Goal: Task Accomplishment & Management: Manage account settings

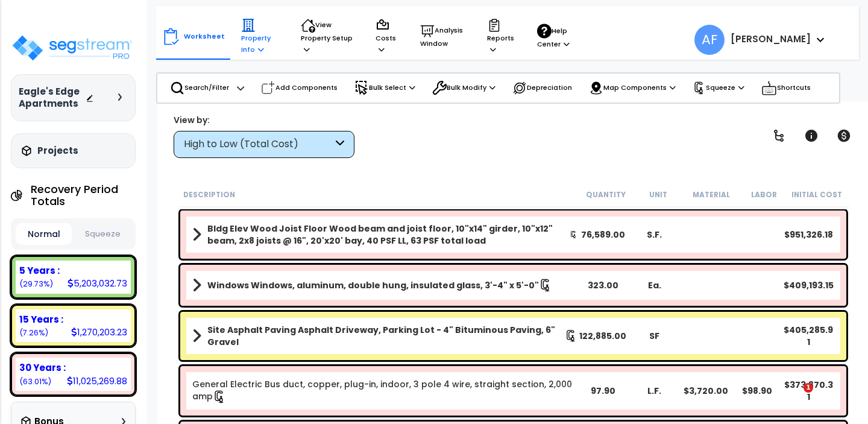
click at [249, 38] on p "Property Info" at bounding box center [259, 36] width 37 height 37
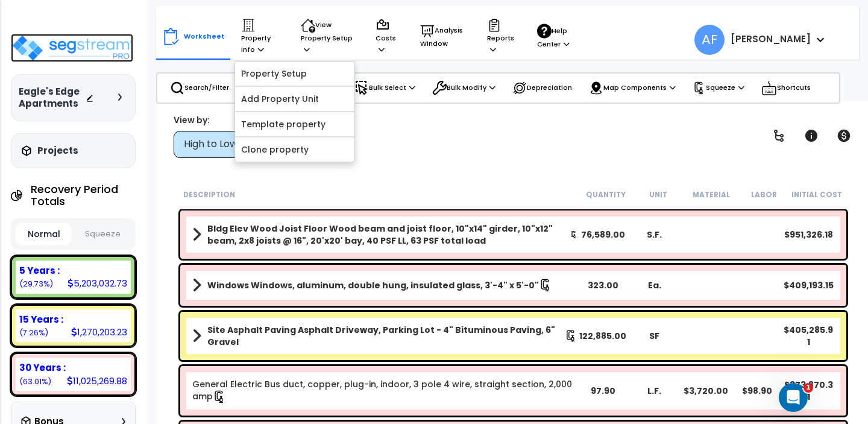
click at [84, 42] on img at bounding box center [72, 48] width 122 height 28
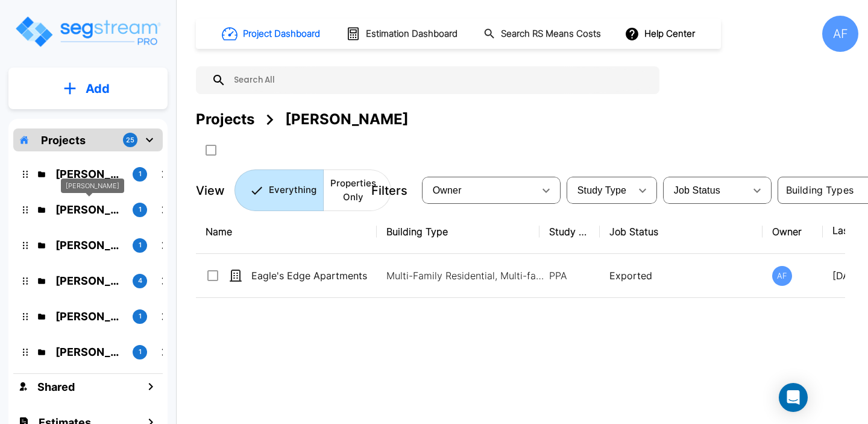
click at [80, 212] on p "Yiddy Tyrnauer" at bounding box center [88, 209] width 67 height 16
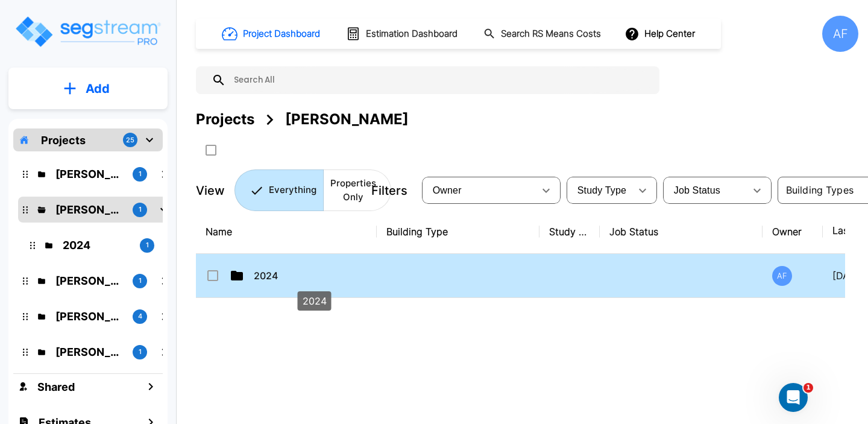
click at [324, 281] on p "2024" at bounding box center [314, 275] width 121 height 14
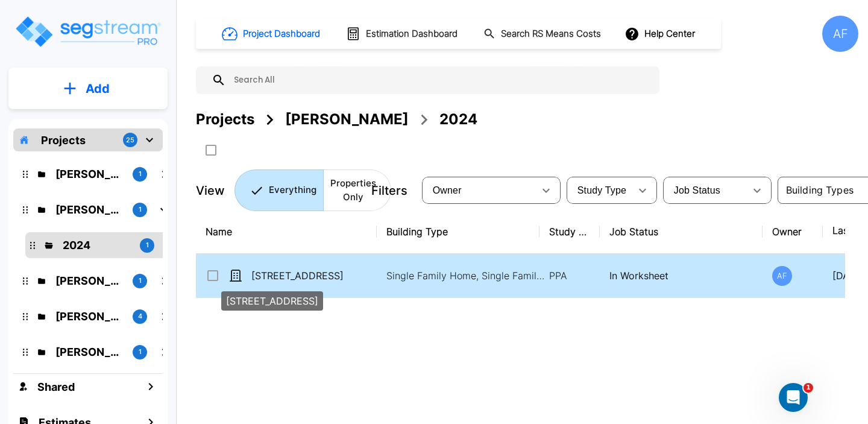
click at [330, 277] on p "[STREET_ADDRESS]" at bounding box center [311, 275] width 121 height 14
checkbox input "true"
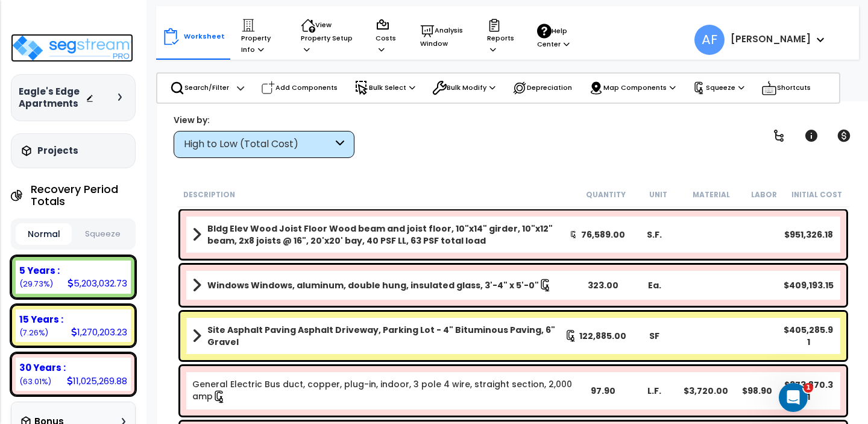
click at [74, 42] on img at bounding box center [72, 48] width 122 height 28
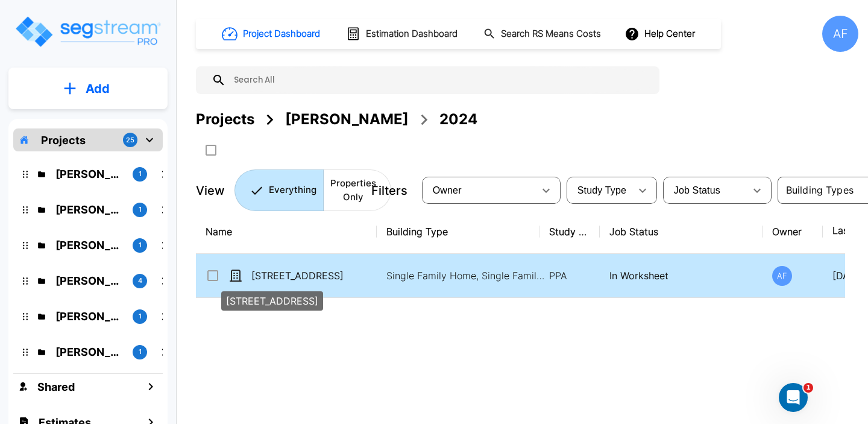
click at [296, 270] on p "[STREET_ADDRESS]" at bounding box center [311, 275] width 121 height 14
checkbox input "true"
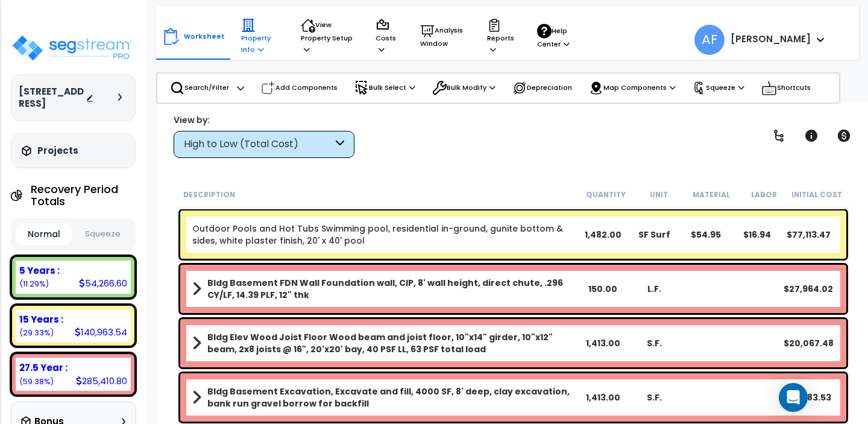
click at [252, 39] on p "Property Info" at bounding box center [259, 36] width 37 height 37
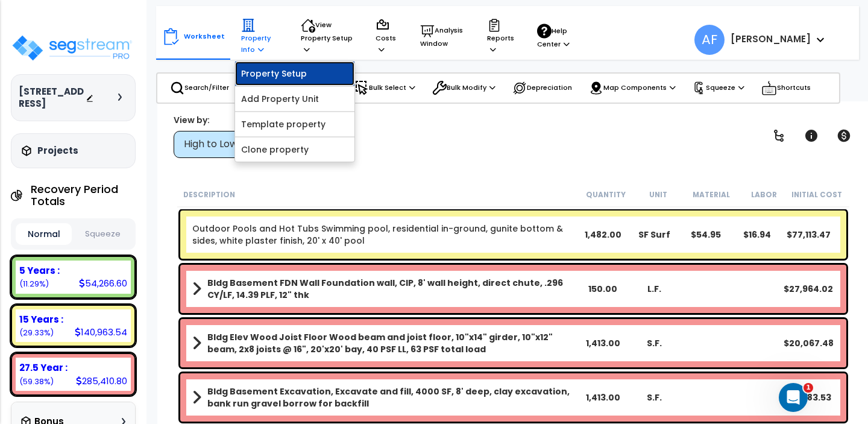
click at [258, 72] on link "Property Setup" at bounding box center [294, 73] width 119 height 24
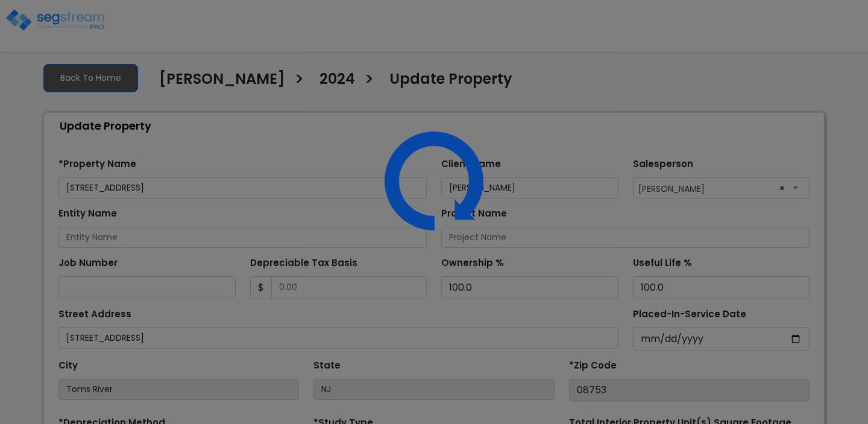
select select "2024"
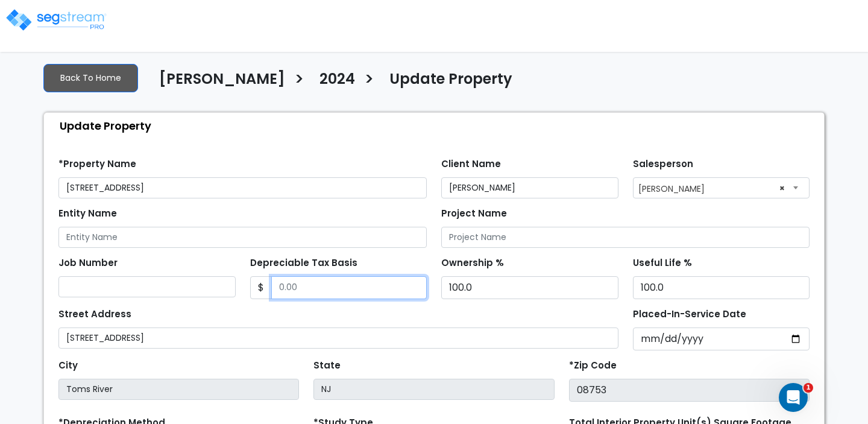
click at [293, 283] on input "Depreciable Tax Basis" at bounding box center [349, 287] width 156 height 23
paste input "$468,350.00"
type input "$468,350.00"
click at [363, 306] on div "Street Address 1057 Savannah St" at bounding box center [338, 326] width 560 height 43
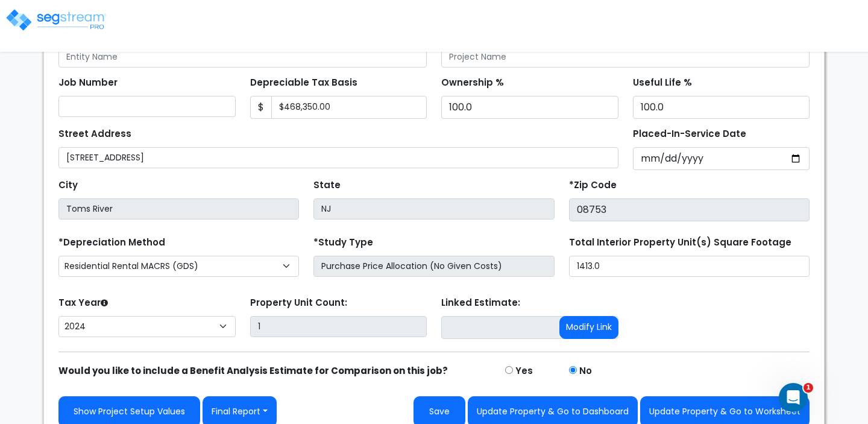
scroll to position [193, 0]
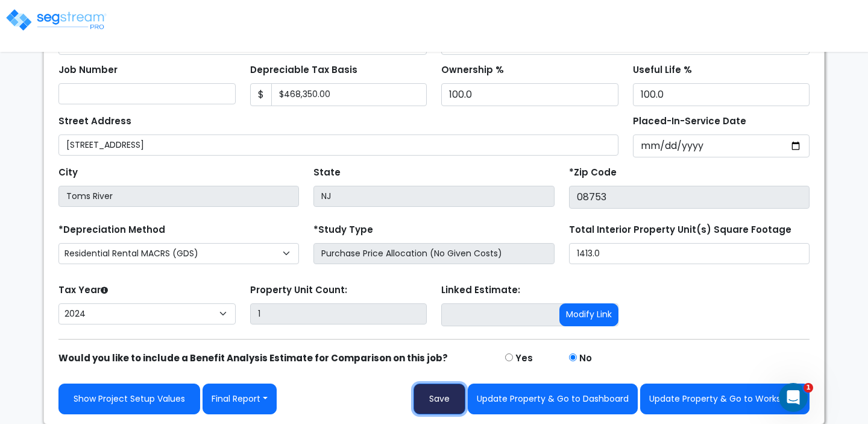
click at [448, 407] on button "Save" at bounding box center [439, 398] width 52 height 31
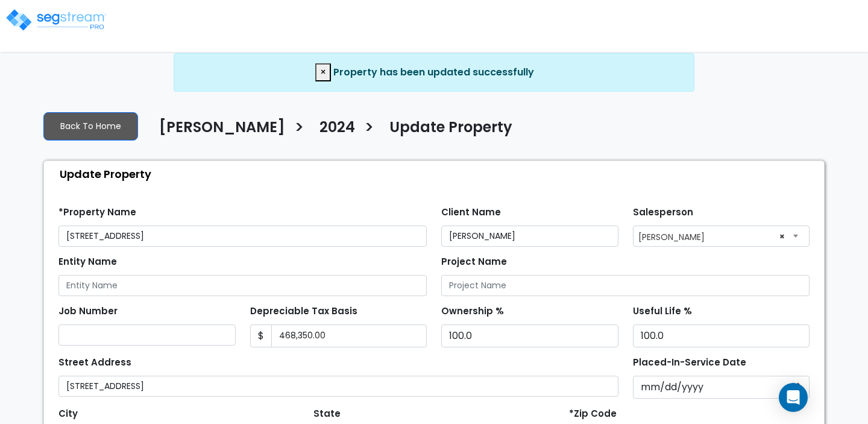
select select "2024"
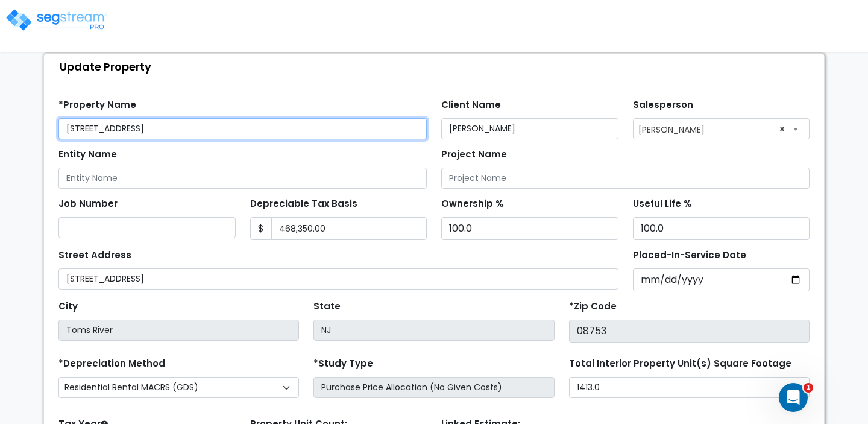
scroll to position [101, 0]
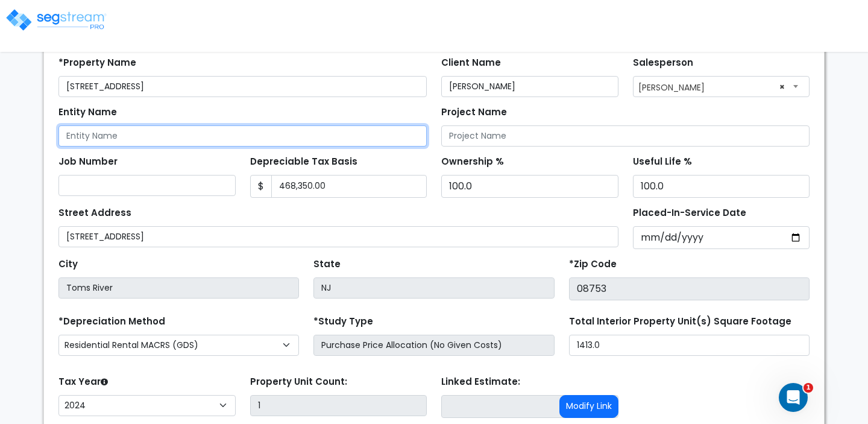
click at [166, 134] on input "Entity Name" at bounding box center [242, 135] width 368 height 21
paste input "1057 SAVANNAH LLC"
type input "1057 SAVANNAH LLC"
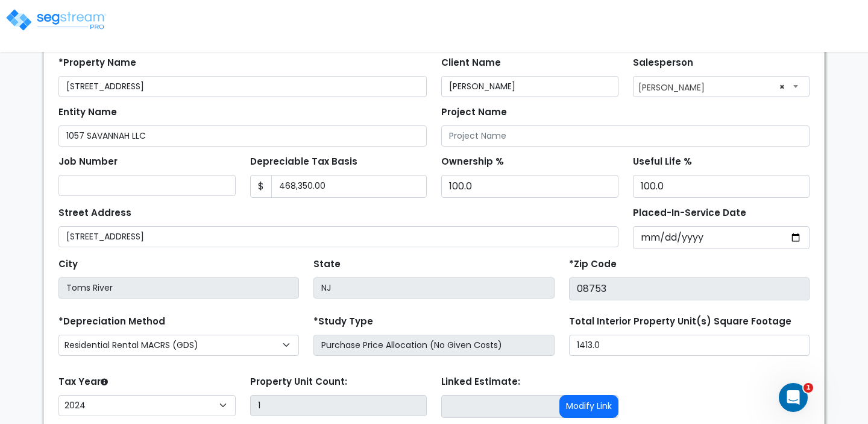
click at [202, 113] on div "Entity Name 1057 SAVANNAH LLC" at bounding box center [242, 124] width 368 height 43
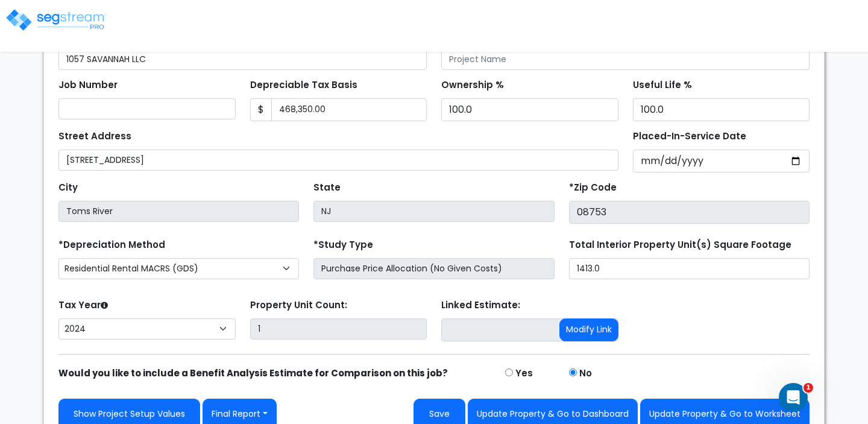
scroll to position [193, 0]
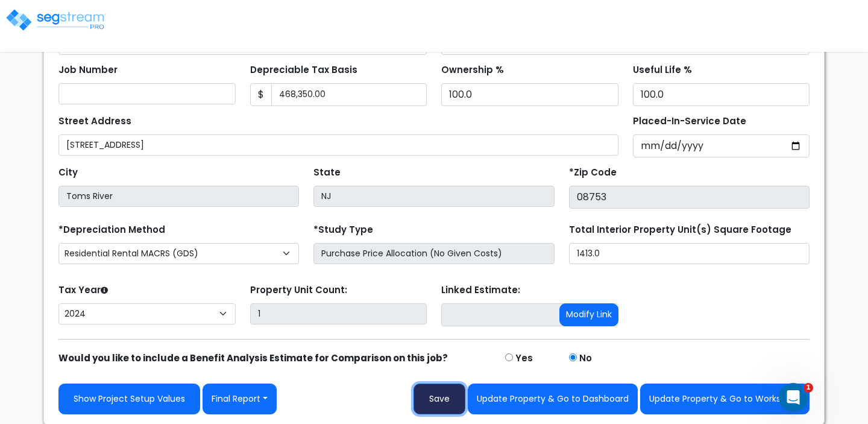
click at [454, 398] on button "Save" at bounding box center [439, 398] width 52 height 31
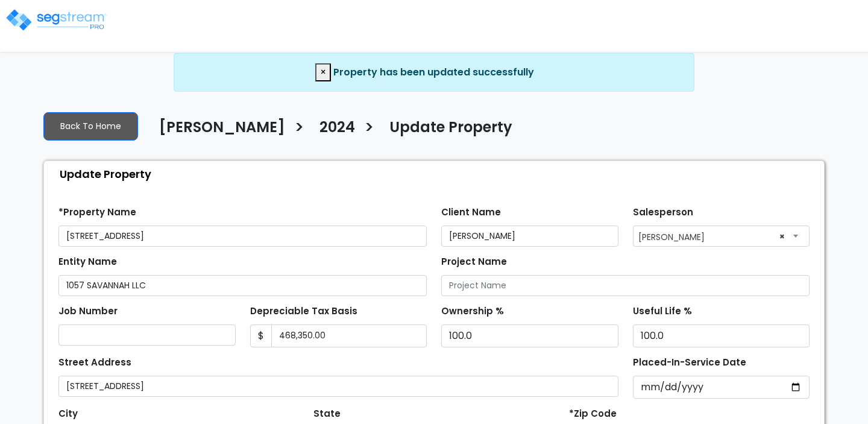
select select "2024"
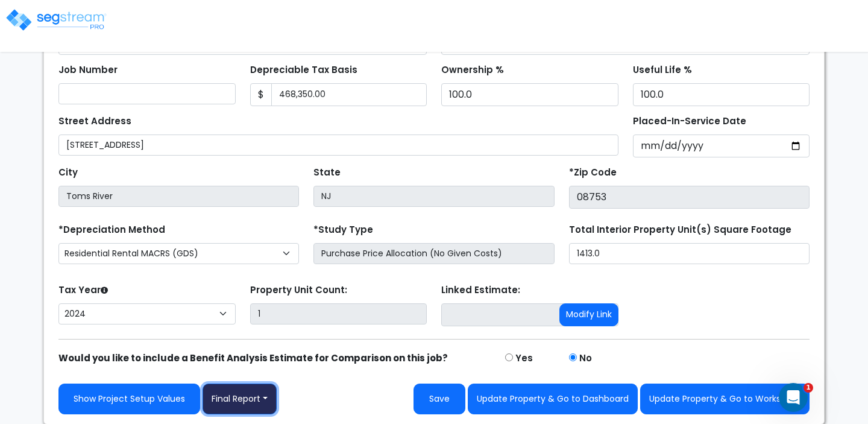
click at [230, 391] on button "Final Report" at bounding box center [239, 398] width 74 height 31
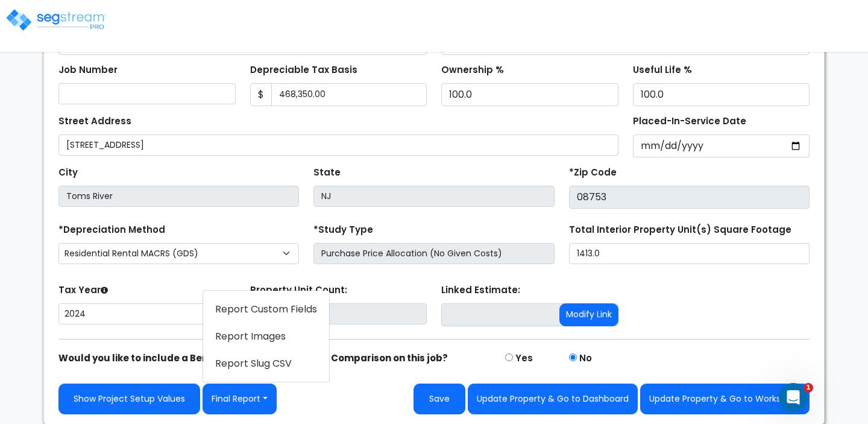
click at [257, 333] on link "Report Images" at bounding box center [266, 336] width 126 height 28
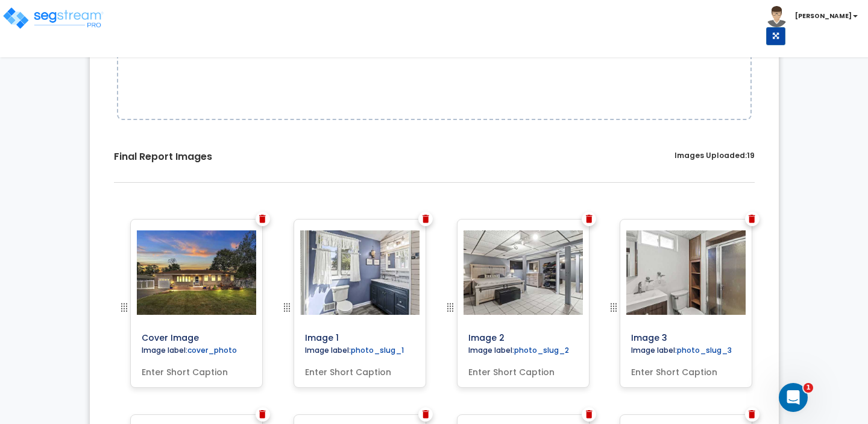
scroll to position [266, 0]
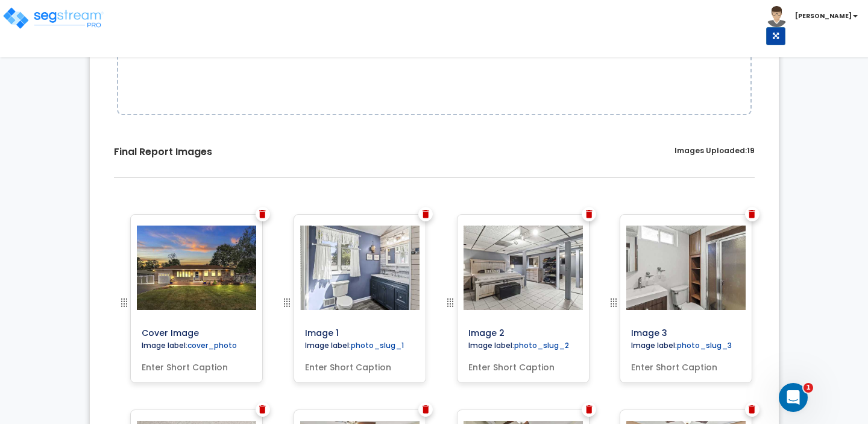
click at [262, 213] on img at bounding box center [262, 214] width 7 height 8
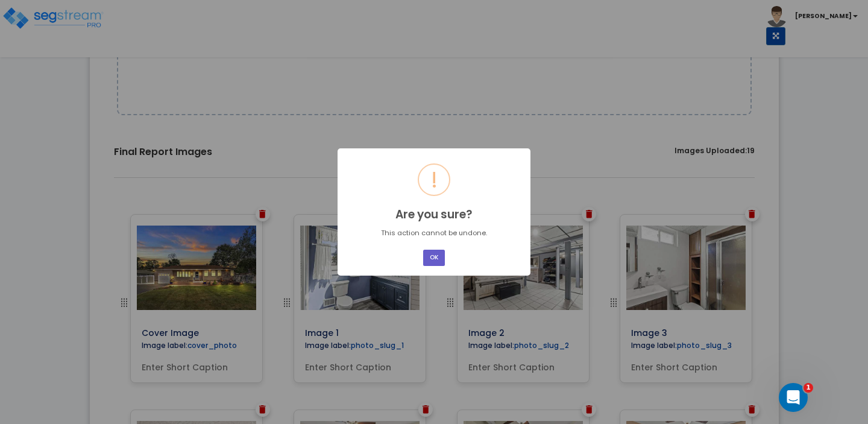
click at [439, 256] on button "OK" at bounding box center [434, 258] width 22 height 16
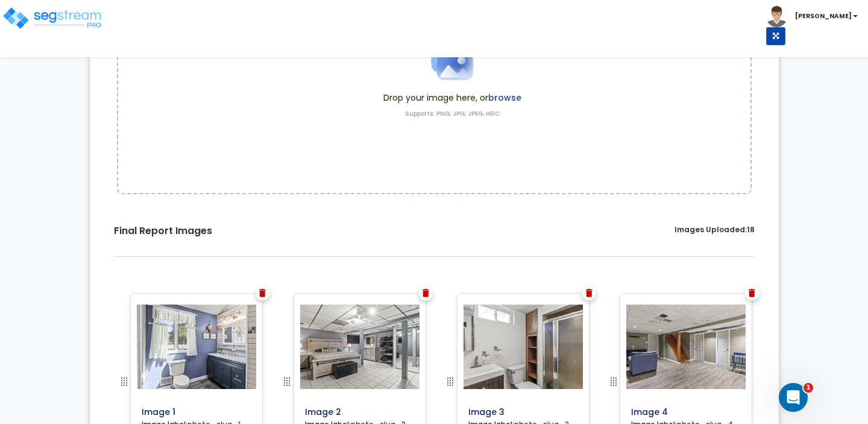
scroll to position [164, 0]
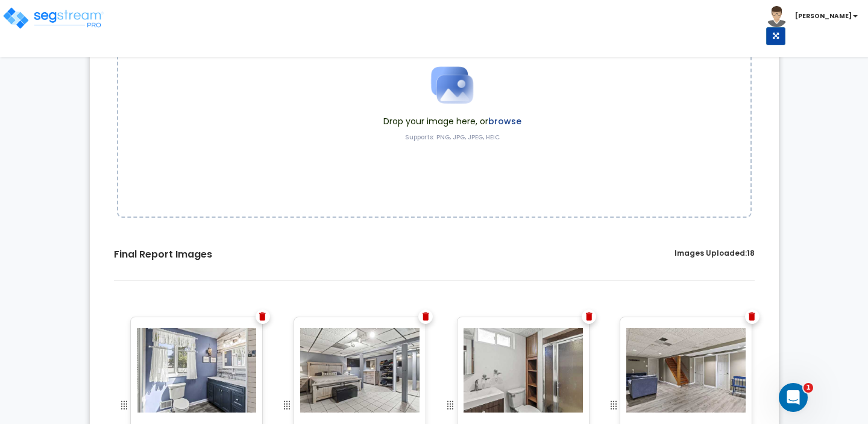
click at [507, 118] on label "browse" at bounding box center [504, 121] width 33 height 12
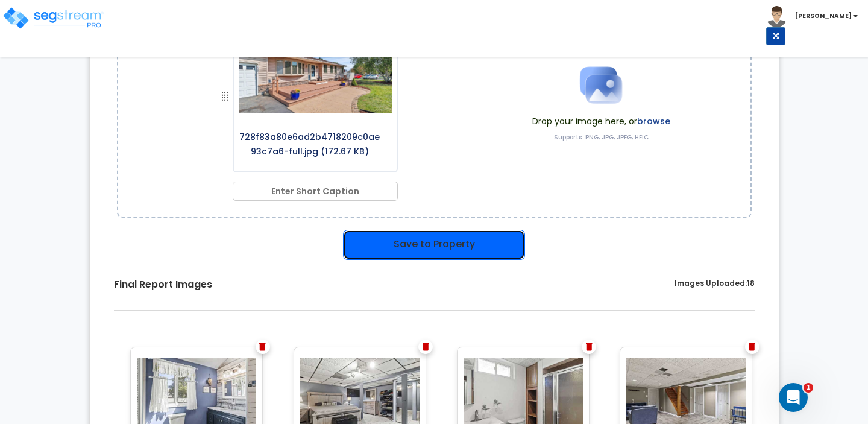
click at [441, 248] on button "Save to Property" at bounding box center [434, 245] width 182 height 30
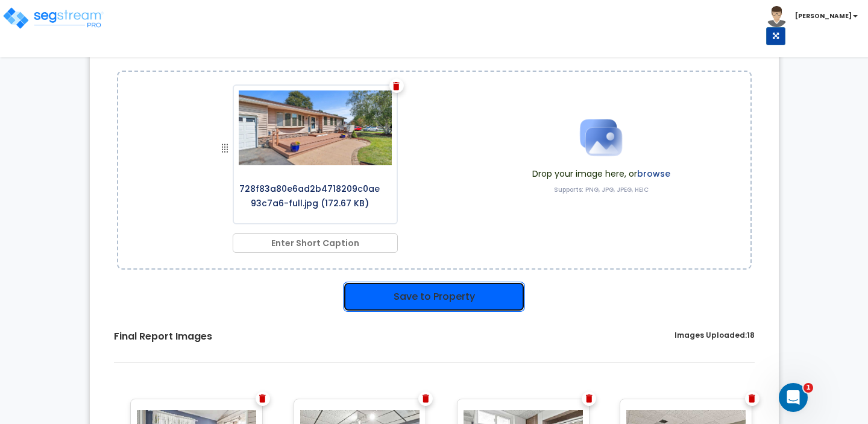
scroll to position [216, 0]
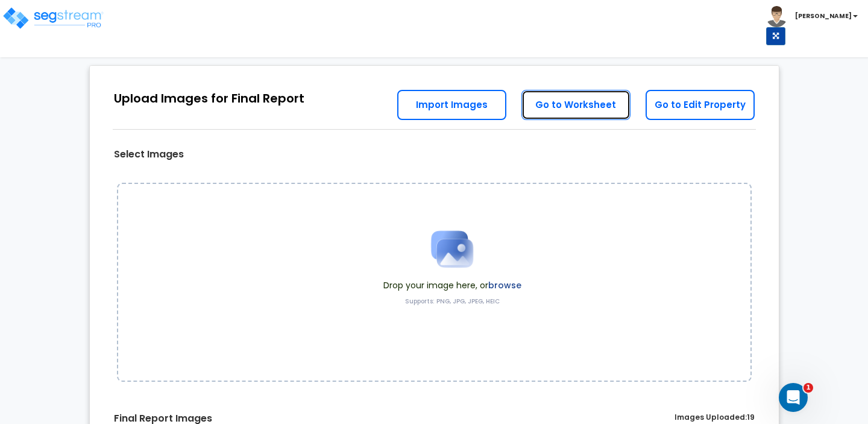
click at [573, 98] on link "Go to Worksheet" at bounding box center [575, 105] width 109 height 30
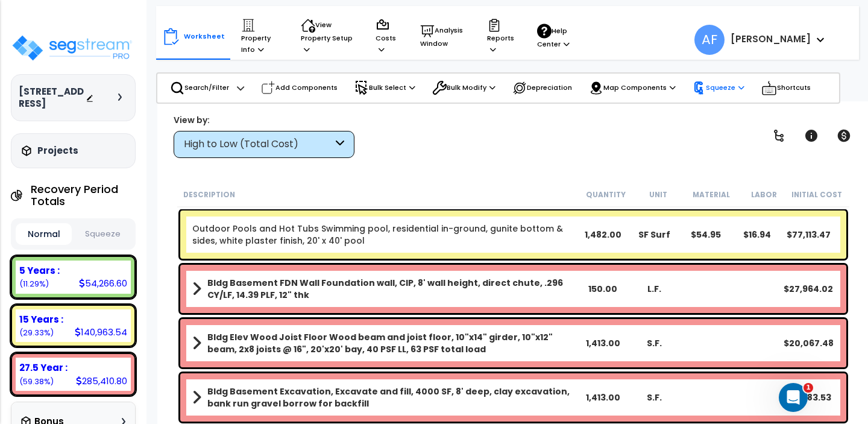
click at [711, 89] on p "Squeeze" at bounding box center [718, 87] width 52 height 13
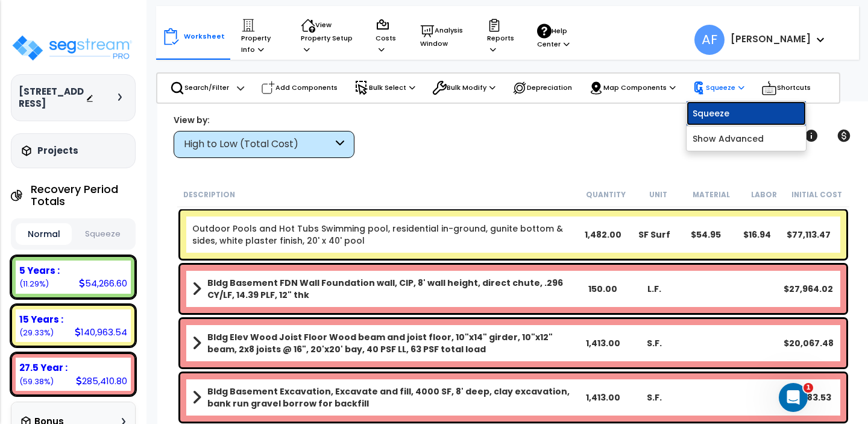
click at [710, 113] on link "Squeeze" at bounding box center [745, 113] width 119 height 24
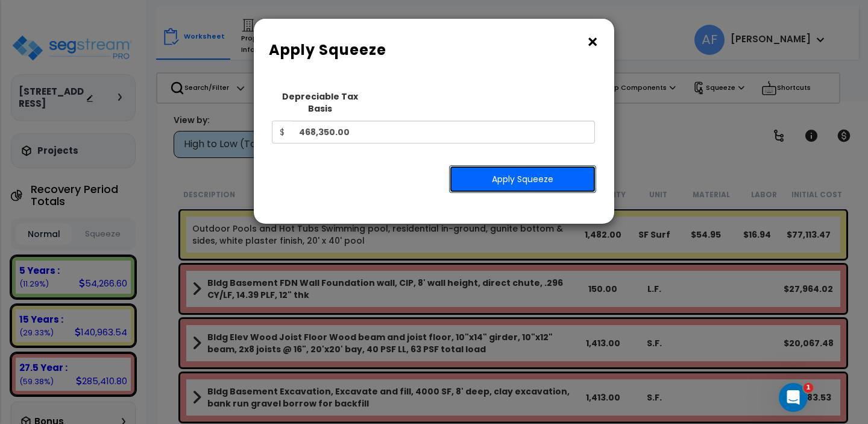
click at [493, 175] on button "Apply Squeeze" at bounding box center [522, 179] width 147 height 28
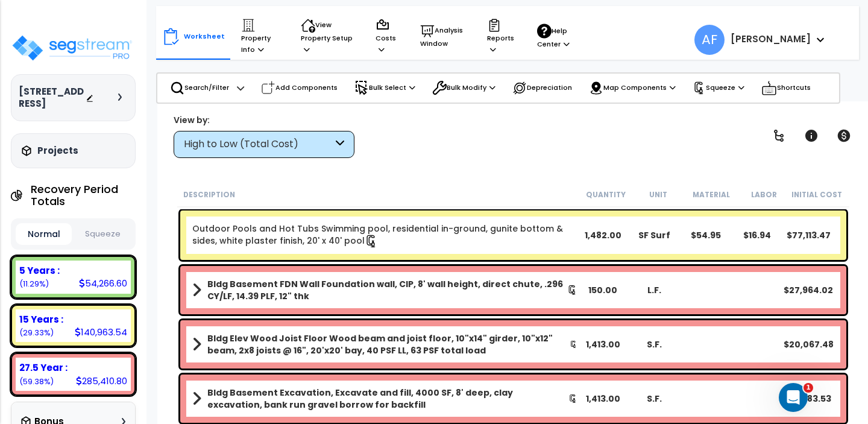
scroll to position [53, 0]
click at [253, 36] on p "Property Info" at bounding box center [259, 36] width 37 height 37
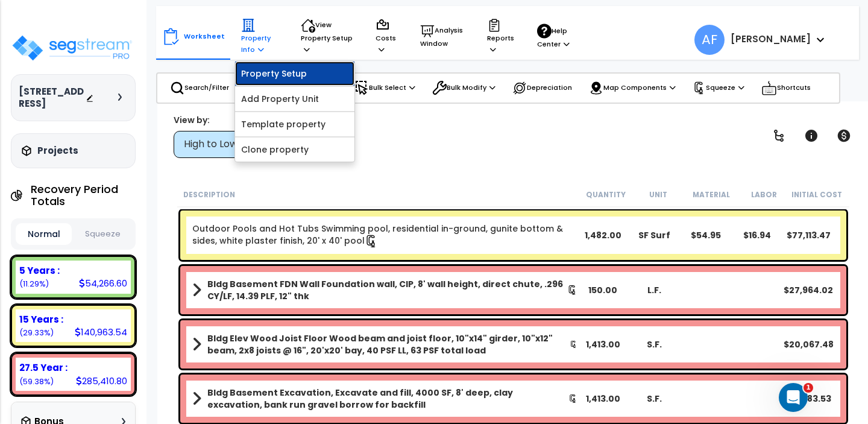
click at [261, 71] on link "Property Setup" at bounding box center [294, 73] width 119 height 24
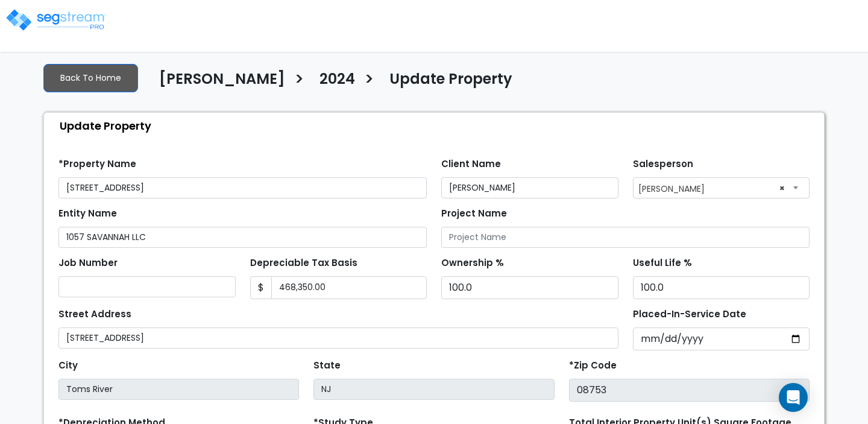
select select "2024"
drag, startPoint x: 138, startPoint y: 187, endPoint x: 267, endPoint y: 190, distance: 129.0
click at [267, 190] on input "[STREET_ADDRESS]" at bounding box center [242, 187] width 368 height 21
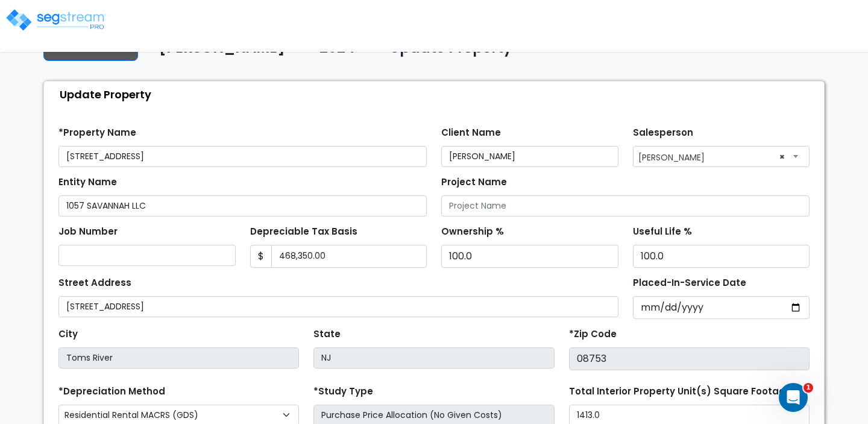
scroll to position [33, 0]
type input "1057 Savannah"
click at [295, 103] on div "Update Property" at bounding box center [437, 93] width 774 height 26
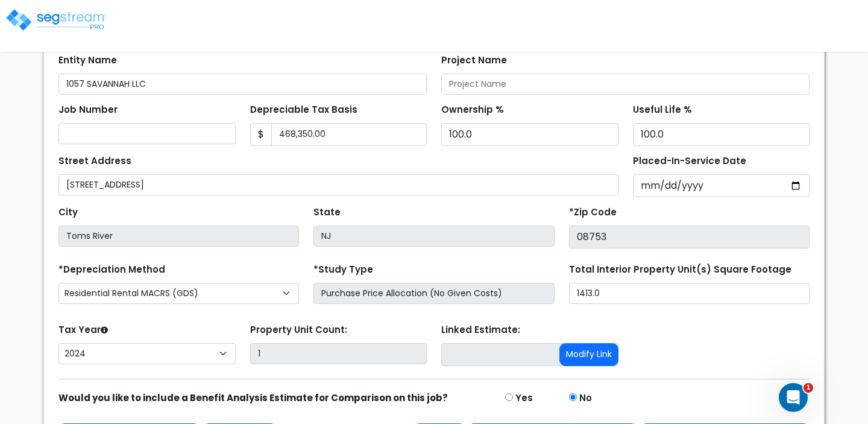
scroll to position [193, 0]
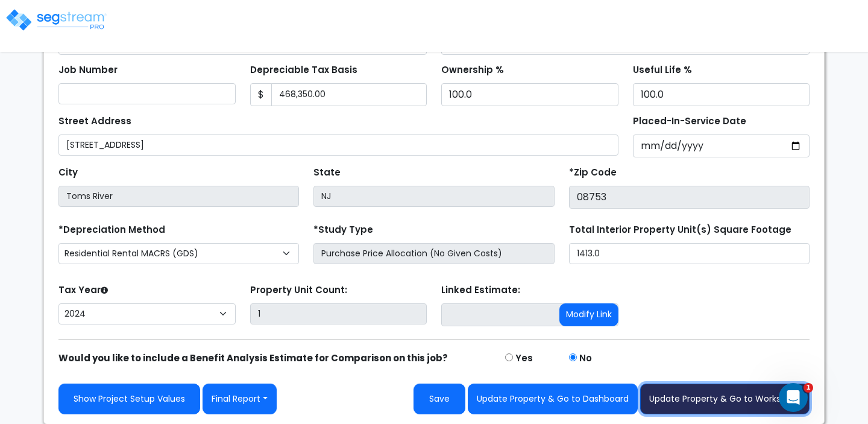
click at [702, 400] on button "Update Property & Go to Worksheet" at bounding box center [724, 398] width 169 height 31
